Goal: Task Accomplishment & Management: Manage account settings

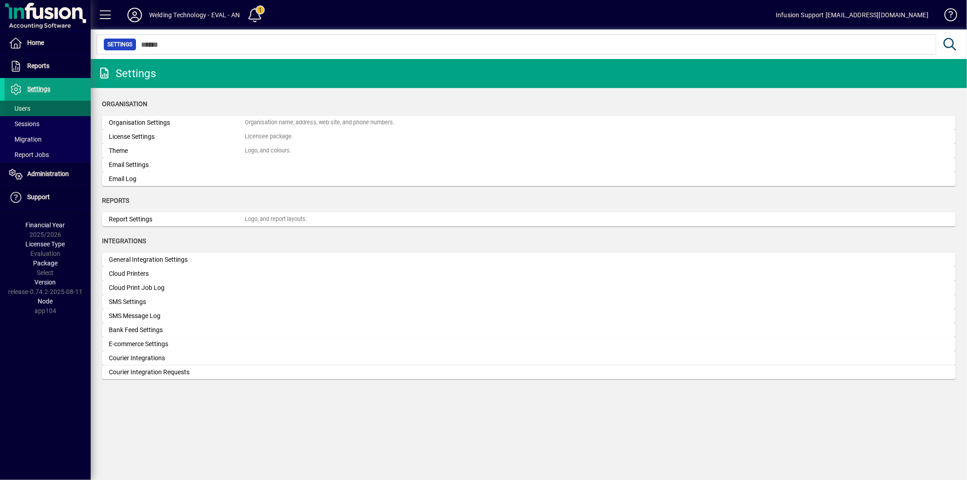
click at [29, 105] on span "Users" at bounding box center [18, 109] width 26 height 10
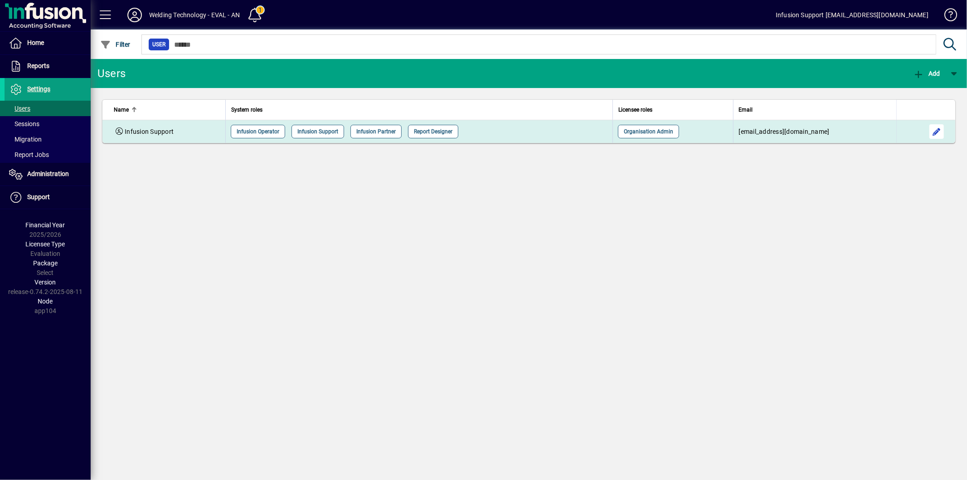
click at [931, 128] on span "button" at bounding box center [937, 132] width 22 height 22
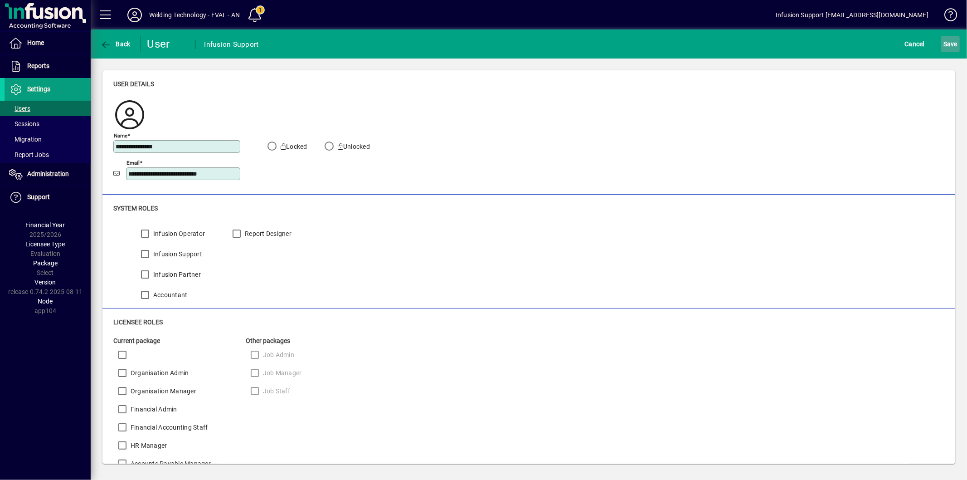
click at [953, 50] on span "S ave" at bounding box center [951, 44] width 14 height 15
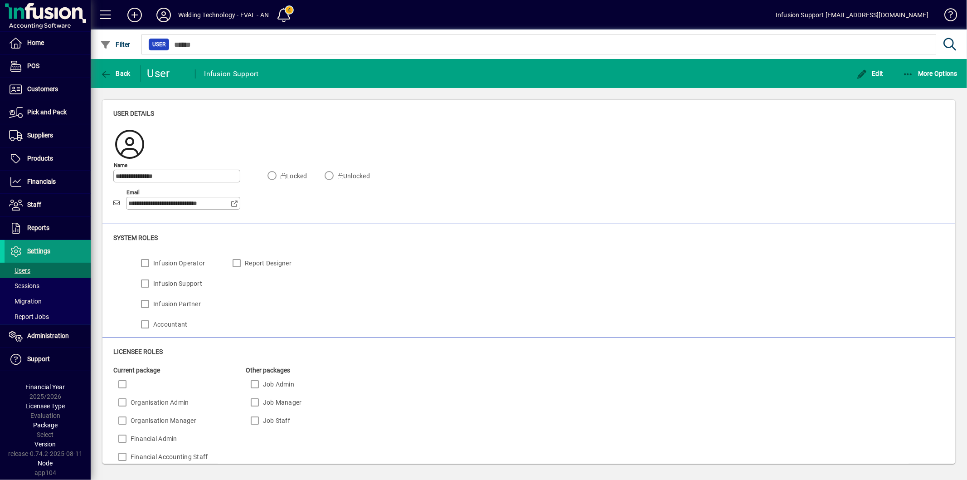
click at [30, 246] on link "Settings" at bounding box center [45, 251] width 91 height 23
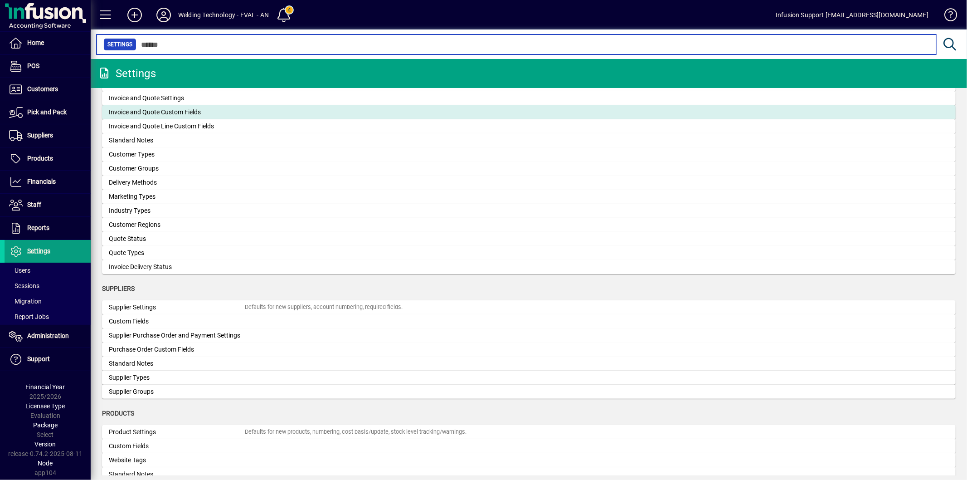
scroll to position [604, 0]
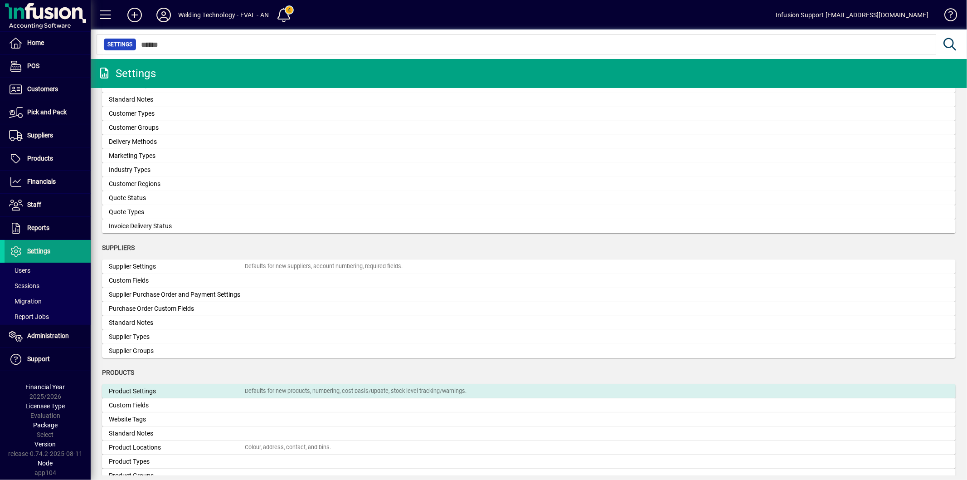
click at [145, 386] on div "Product Settings" at bounding box center [177, 391] width 136 height 10
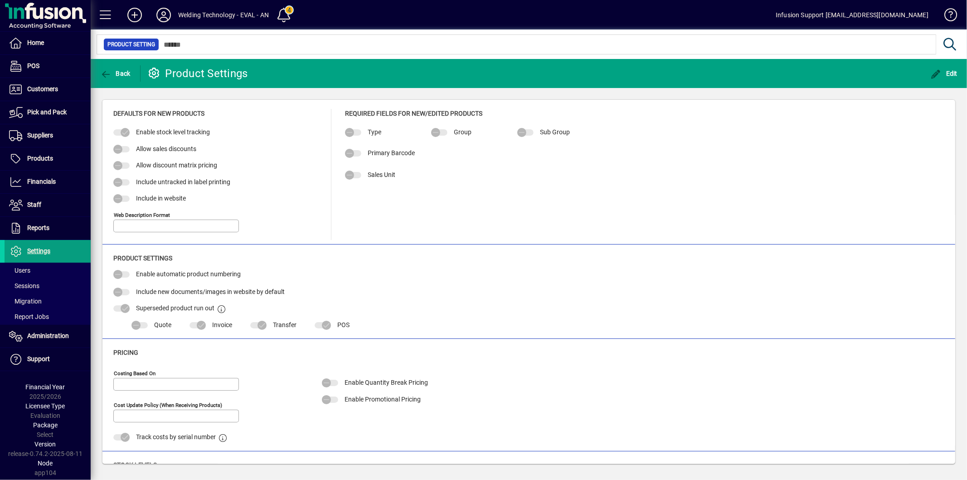
type input "**********"
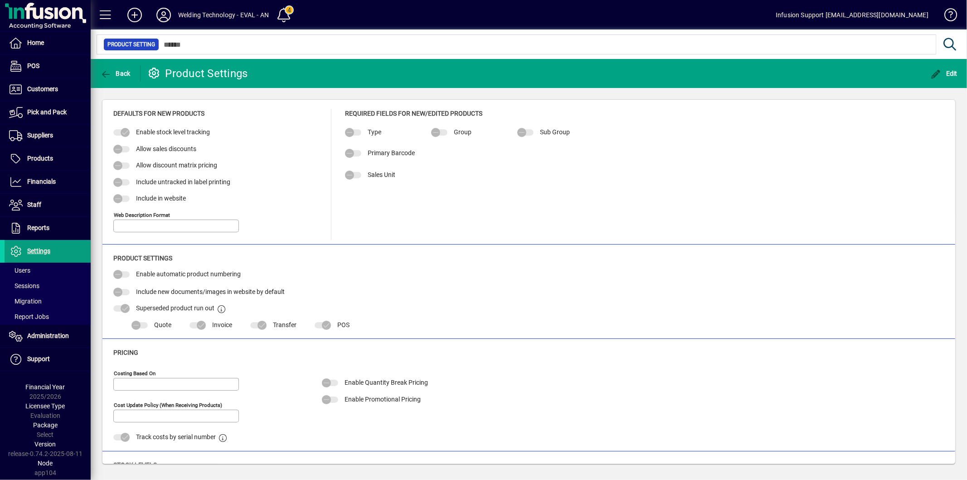
type input "**********"
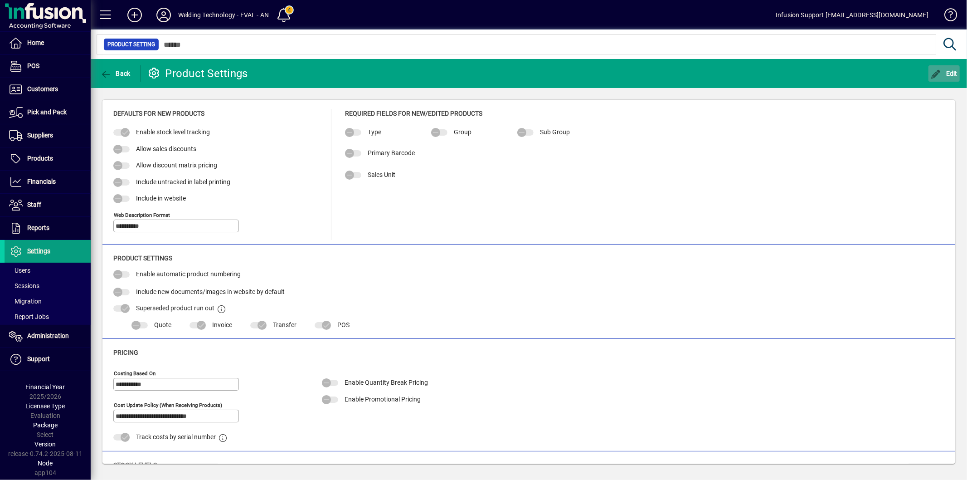
click at [950, 74] on span "Edit" at bounding box center [944, 73] width 27 height 7
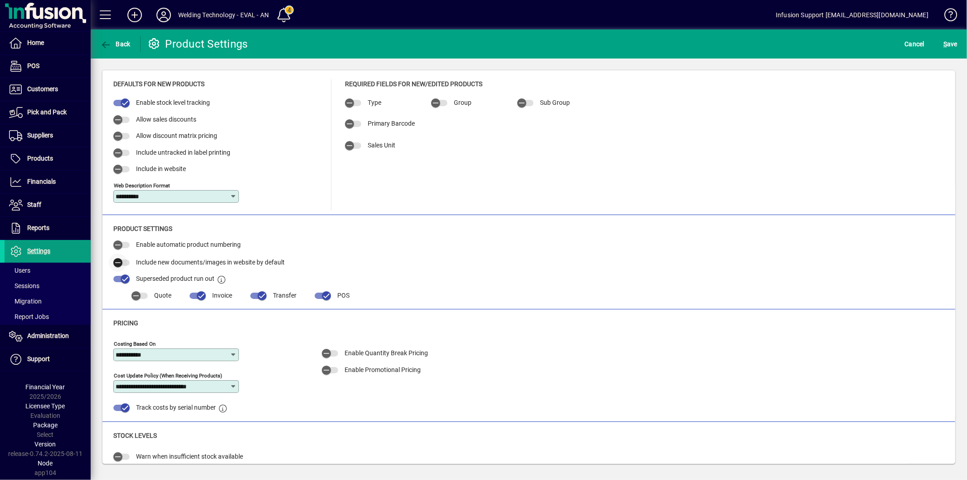
click at [127, 263] on span "button" at bounding box center [121, 262] width 16 height 6
click at [947, 40] on span "S" at bounding box center [946, 43] width 4 height 7
